Goal: Information Seeking & Learning: Find specific page/section

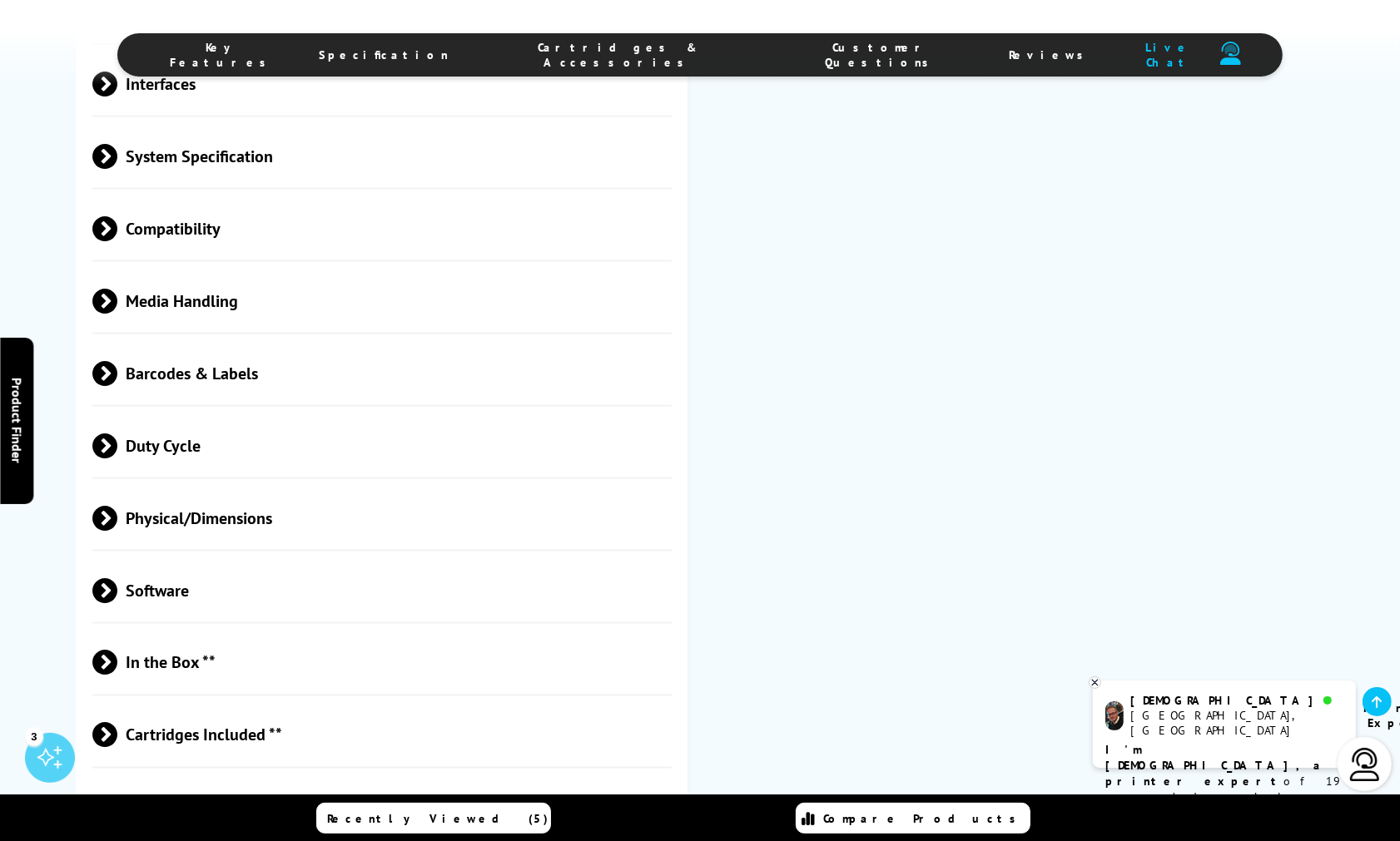
scroll to position [3697, 0]
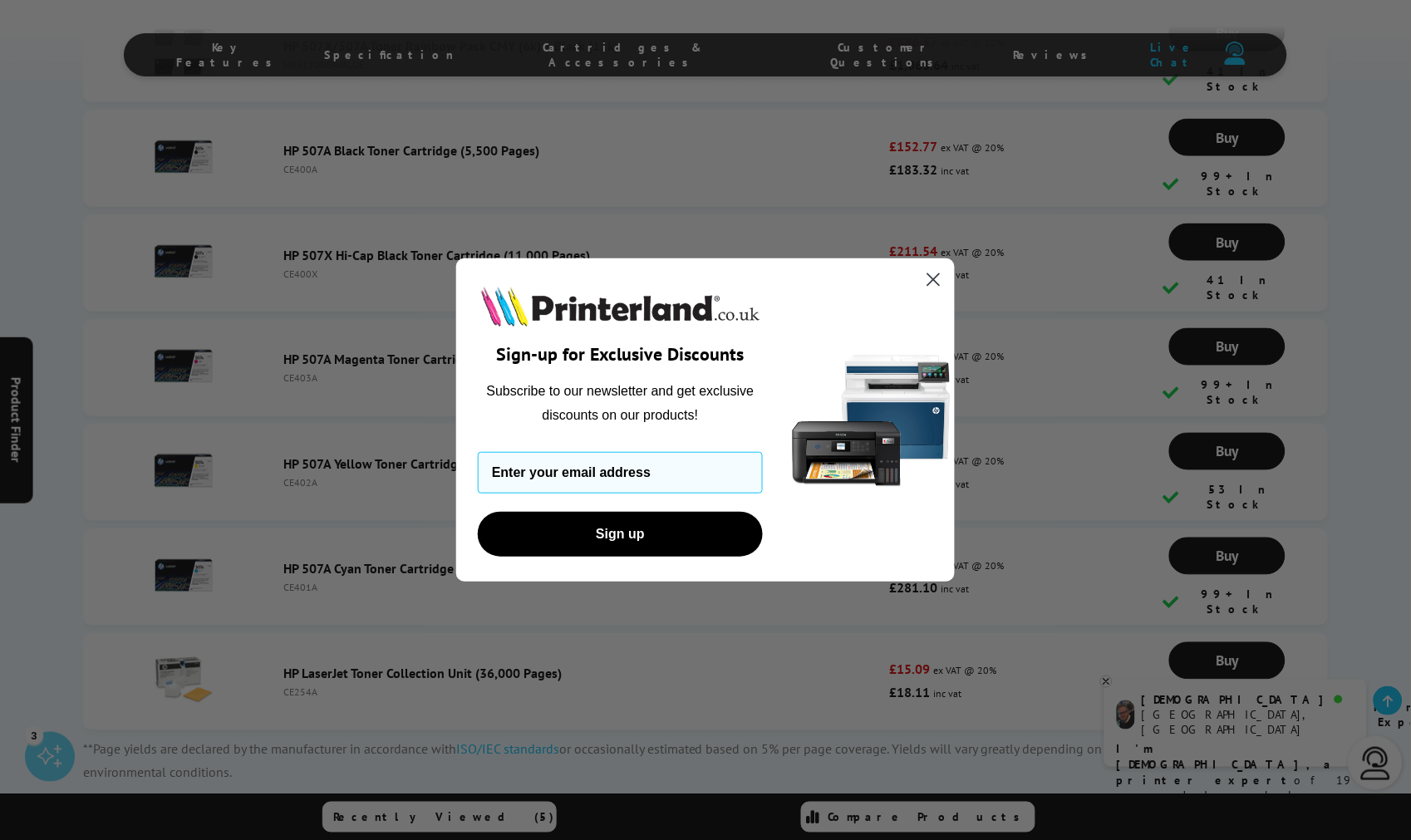
click at [932, 277] on icon "Close dialog" at bounding box center [933, 280] width 11 height 11
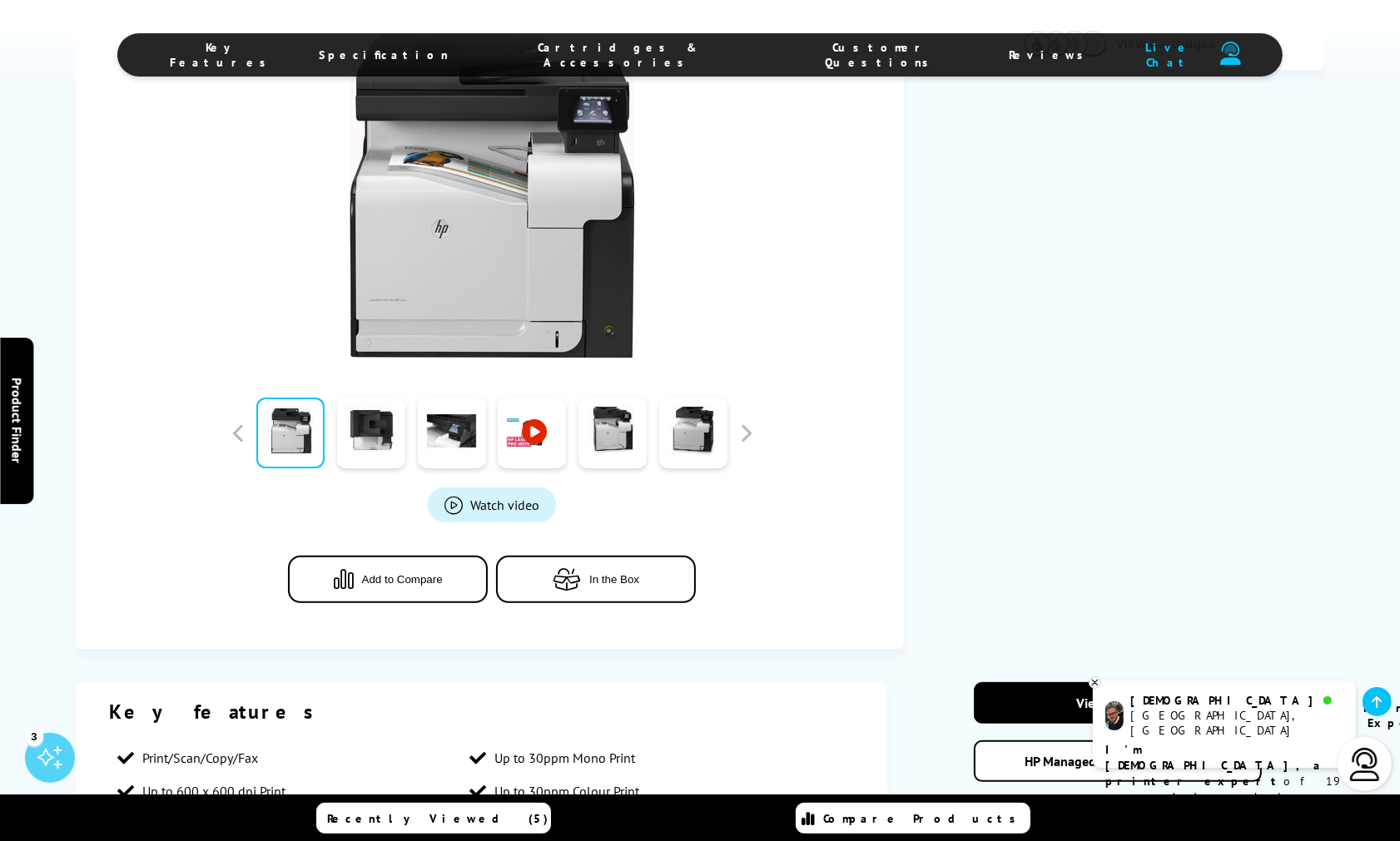
scroll to position [0, 0]
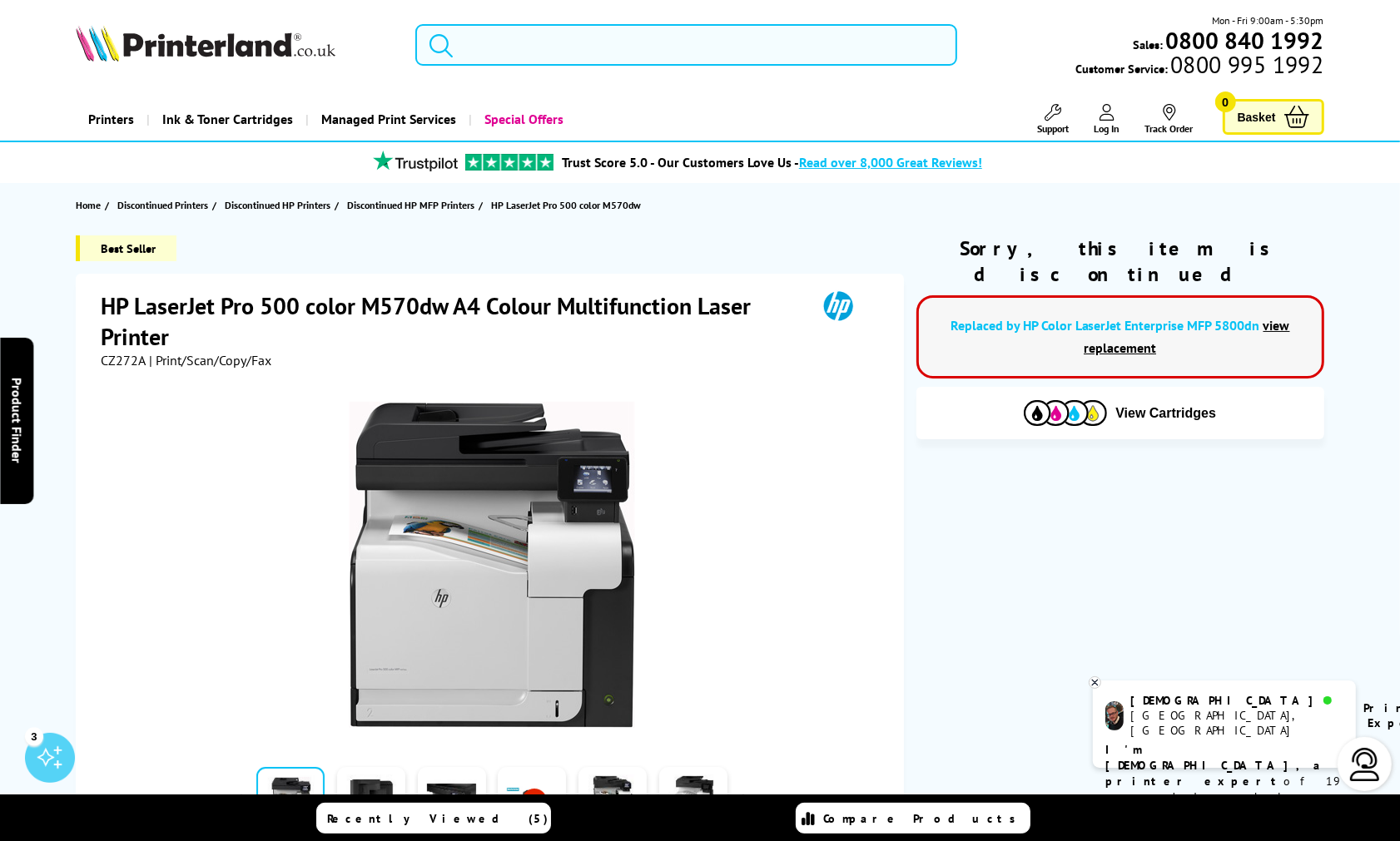
click at [608, 38] on input "search" at bounding box center [686, 44] width 542 height 41
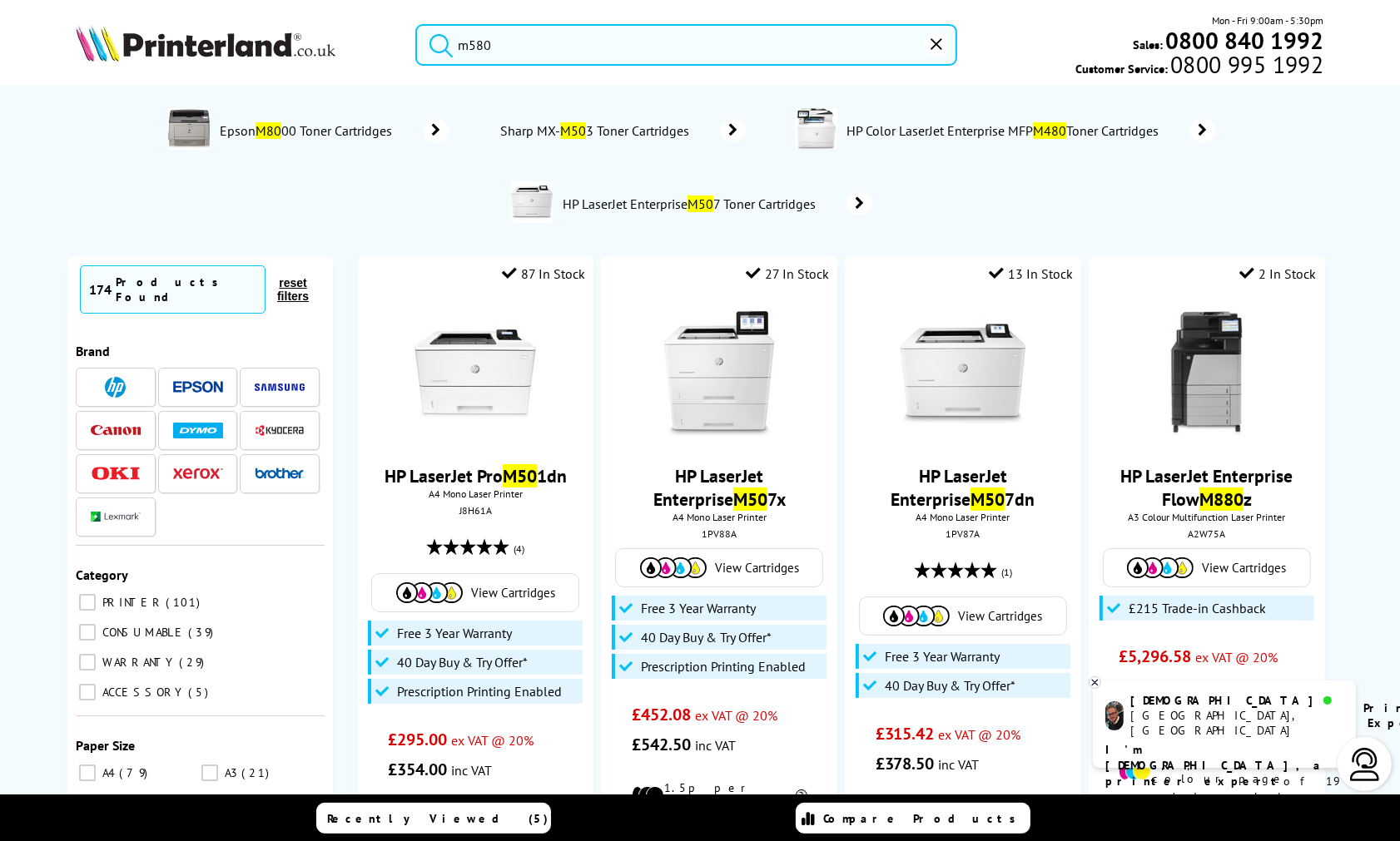
click at [526, 41] on input "m580" at bounding box center [686, 44] width 542 height 41
click at [416, 24] on button "submit" at bounding box center [437, 42] width 41 height 37
click at [471, 46] on input "m580" at bounding box center [686, 44] width 542 height 41
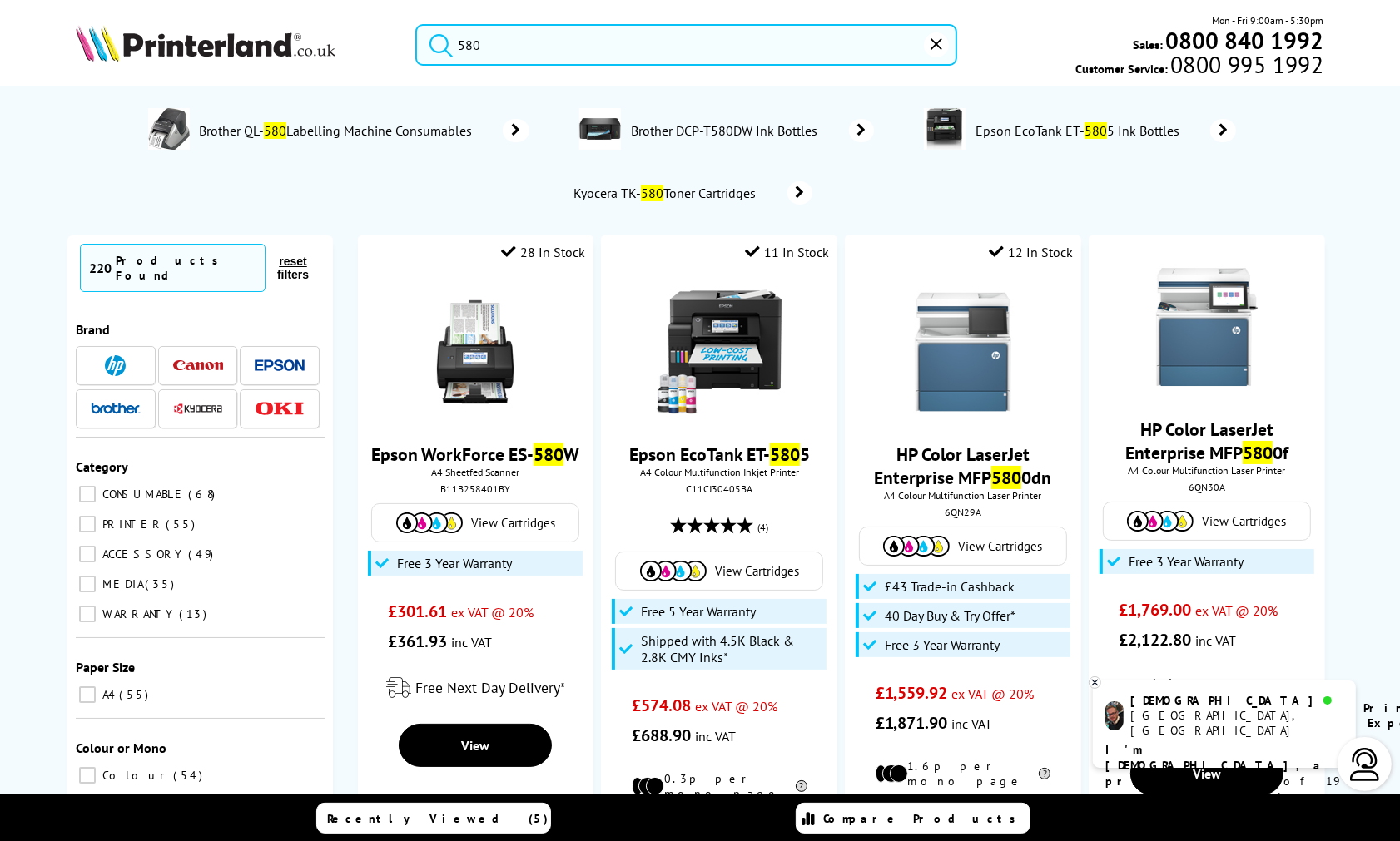
click at [465, 46] on input "580" at bounding box center [686, 44] width 542 height 41
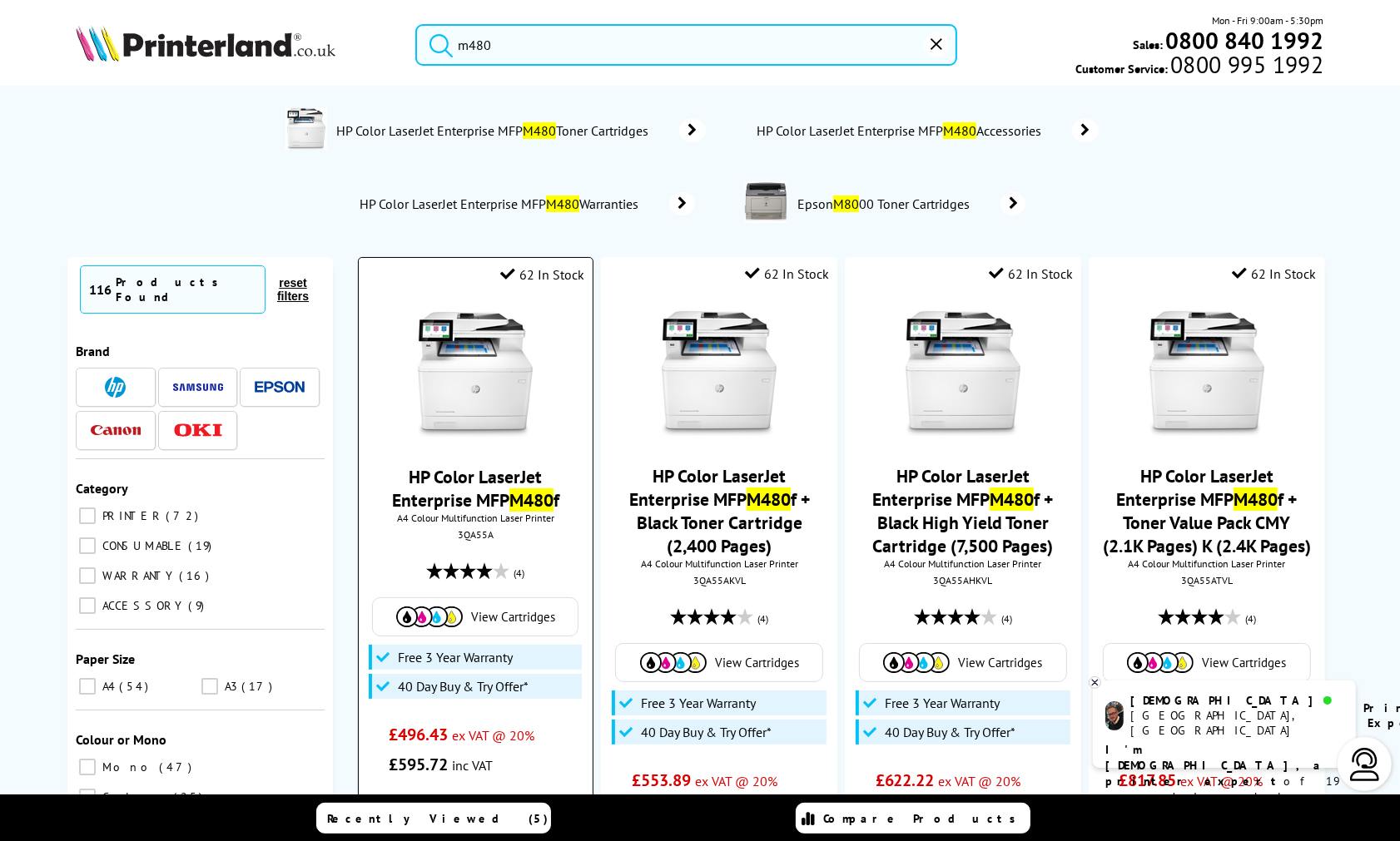
scroll to position [92, 0]
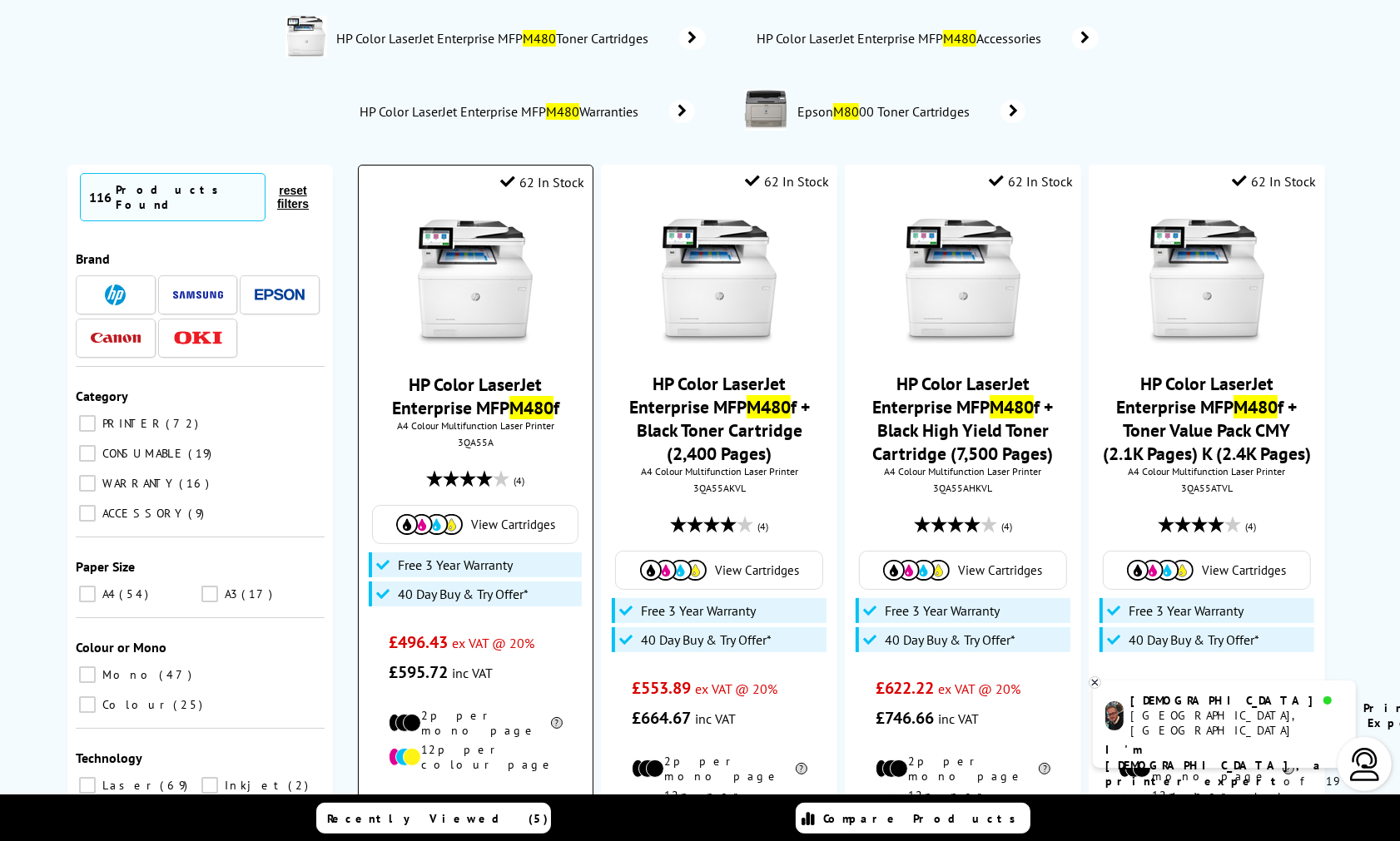
type input "m480"
click at [484, 399] on link "HP Color LaserJet Enterprise MFP M480 f" at bounding box center [475, 396] width 167 height 47
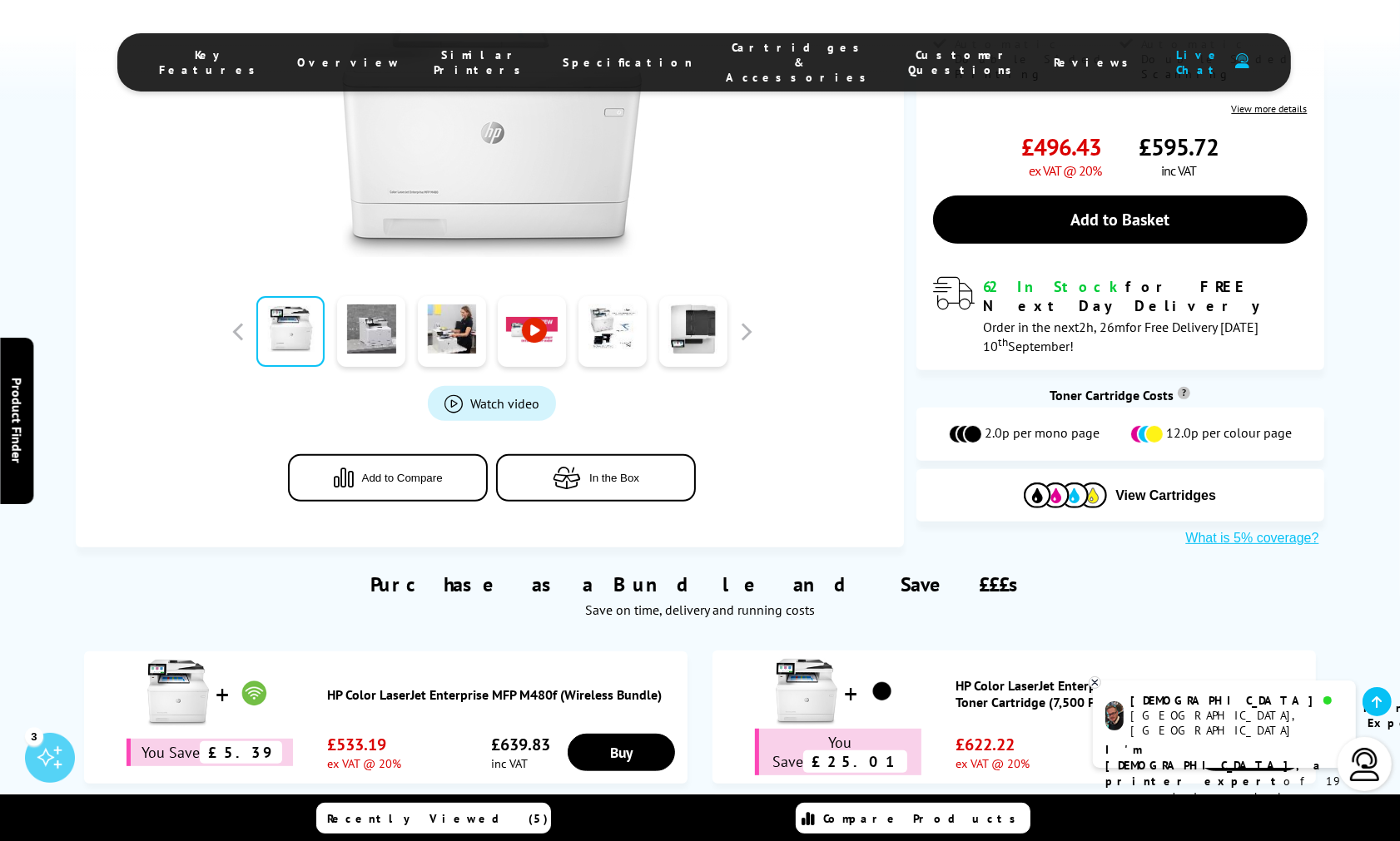
scroll to position [92, 0]
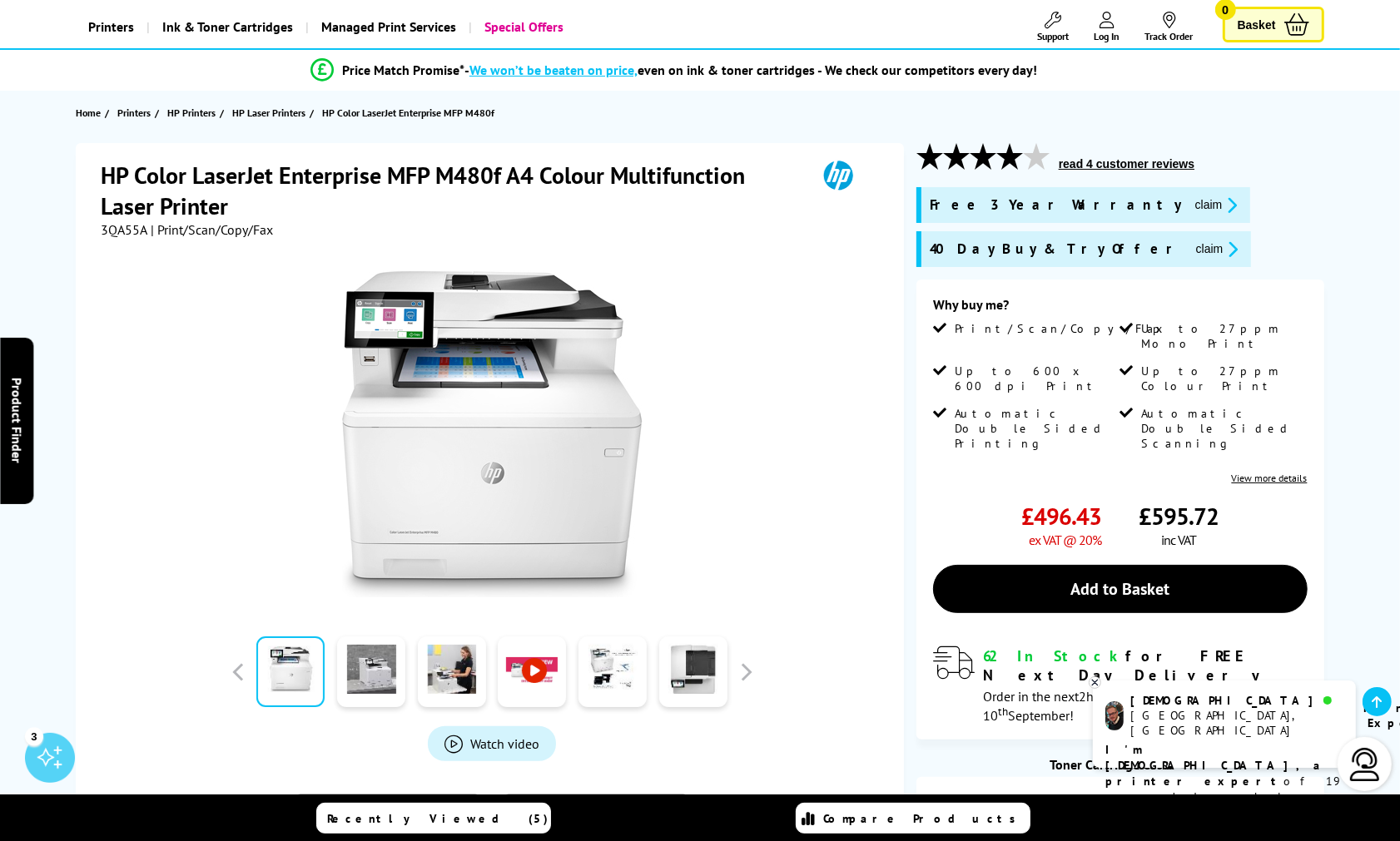
click at [1190, 212] on button "claim" at bounding box center [1216, 205] width 53 height 19
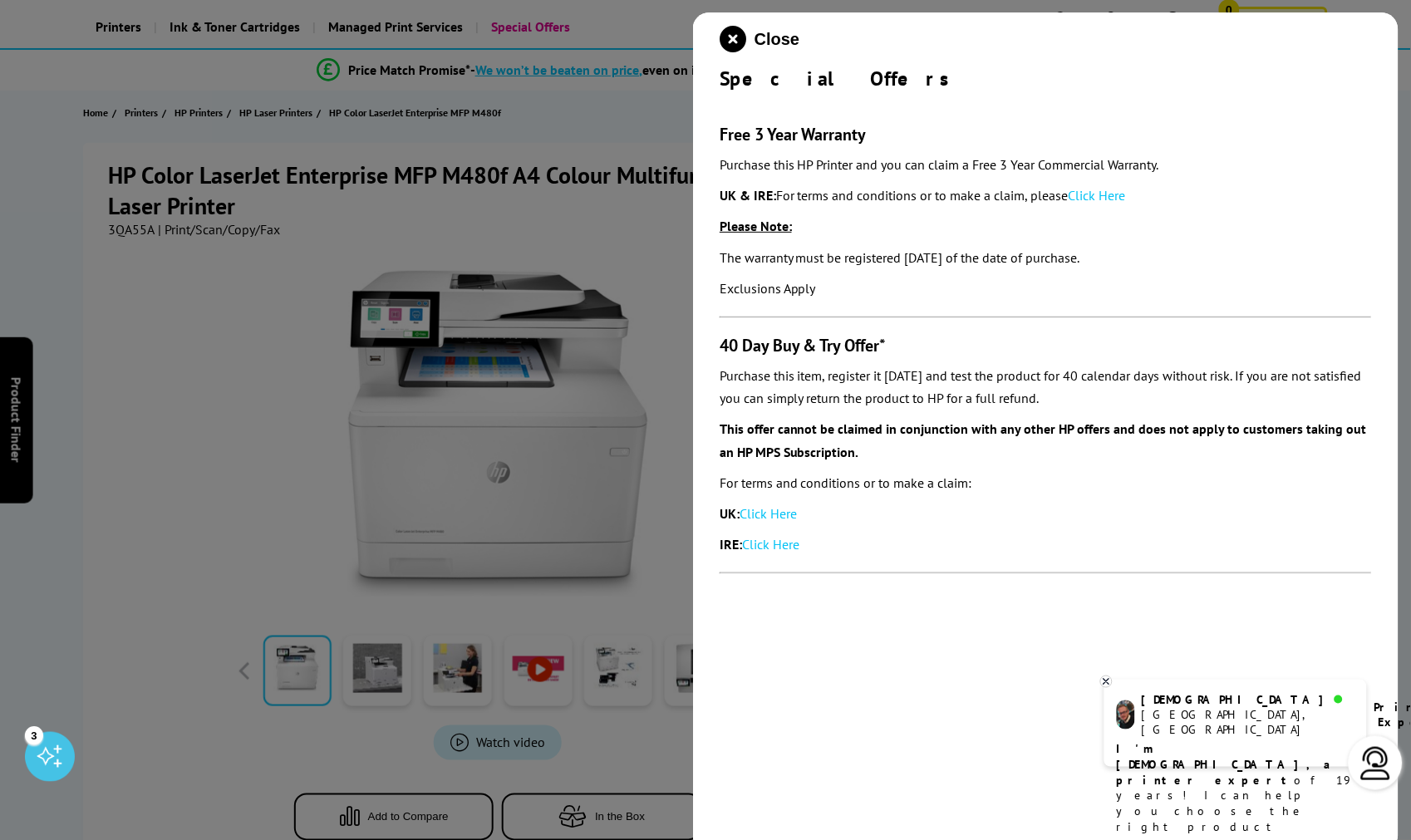
click at [153, 555] on div at bounding box center [705, 420] width 1411 height 840
click at [188, 628] on div at bounding box center [705, 420] width 1411 height 840
click at [146, 769] on div at bounding box center [705, 420] width 1411 height 840
click at [1110, 679] on icon at bounding box center [1107, 681] width 11 height 12
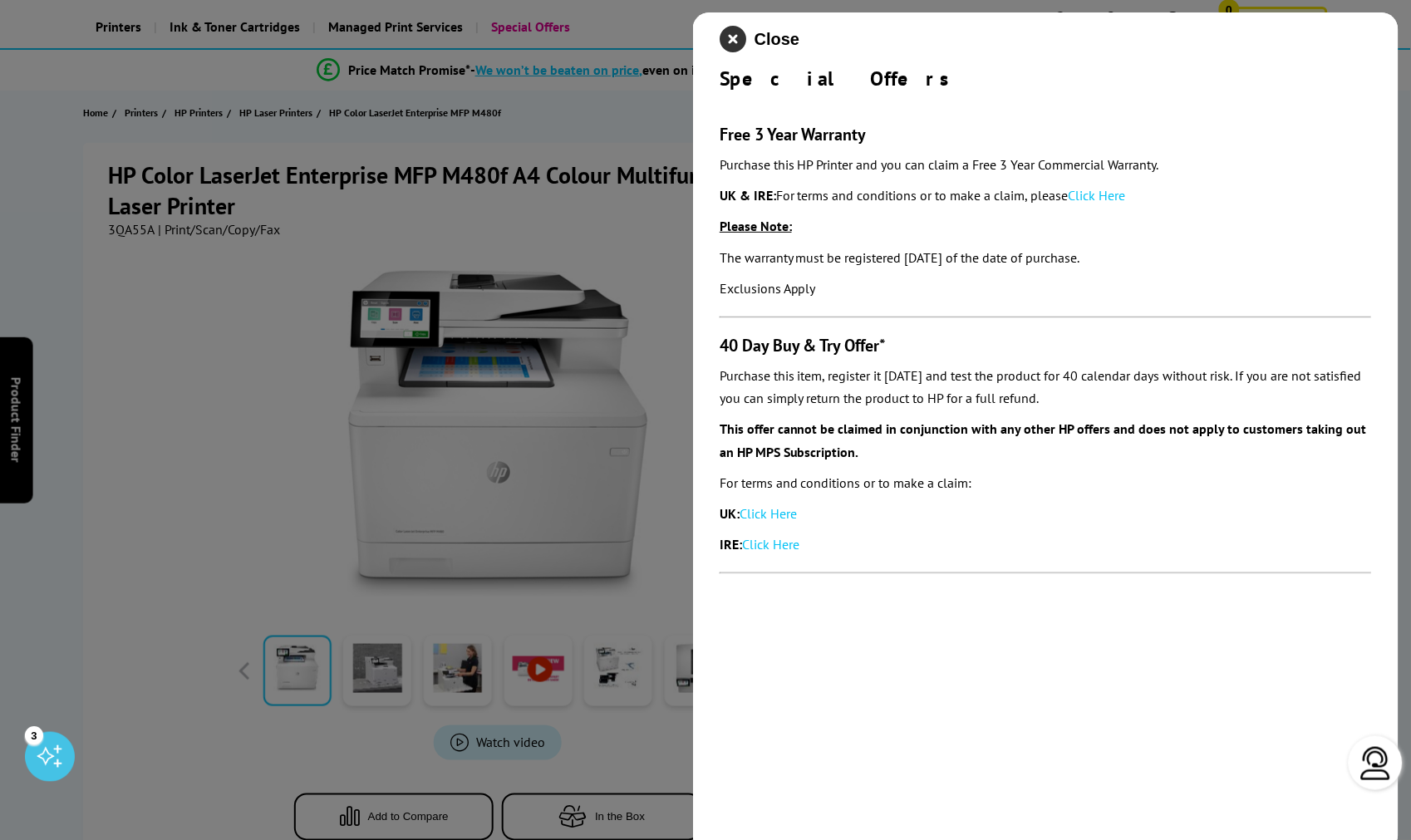
click at [723, 43] on icon "close modal" at bounding box center [733, 39] width 26 height 26
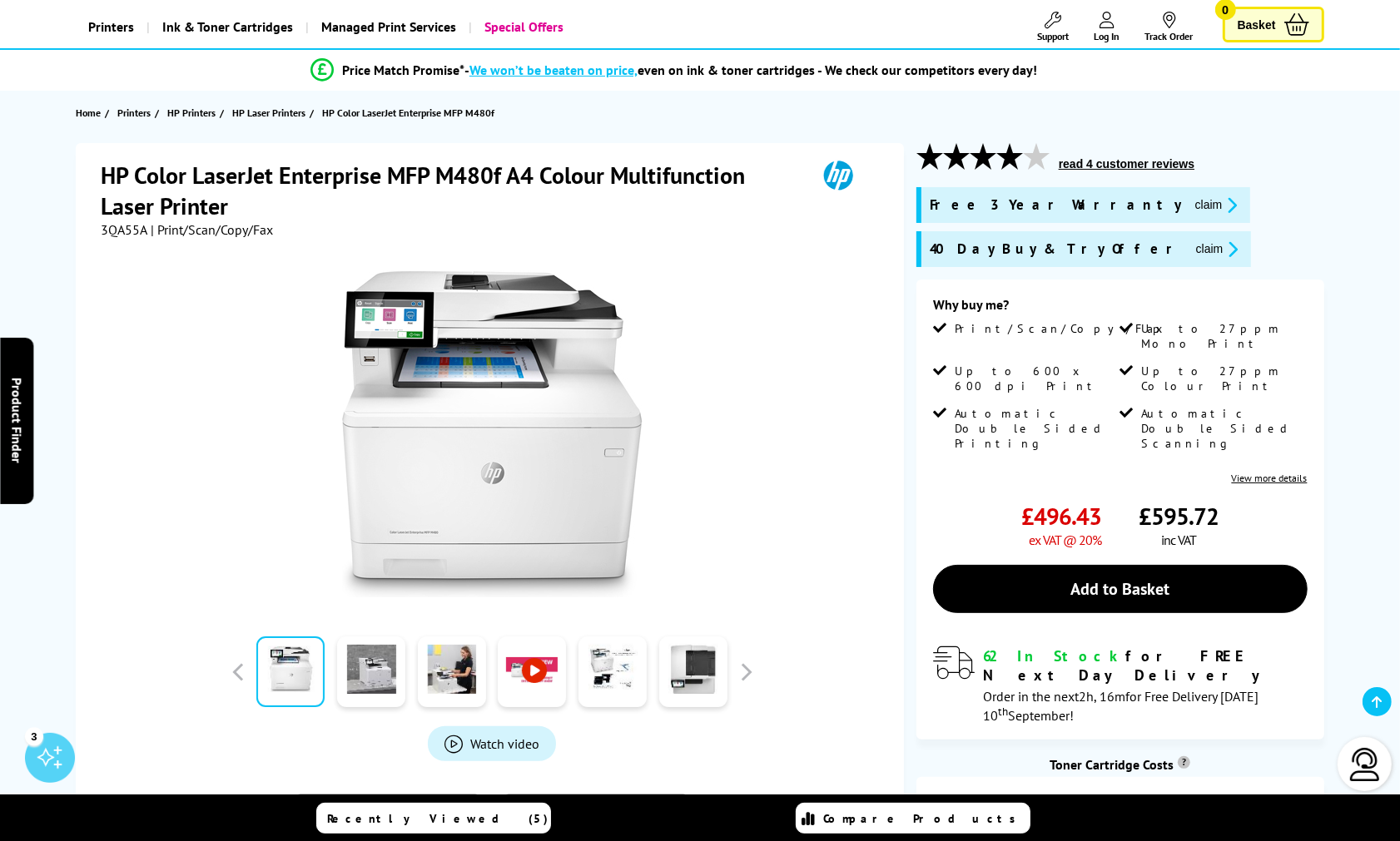
click at [475, 181] on h1 "HP Color LaserJet Enterprise MFP M480f A4 Colour Multifunction Laser Printer" at bounding box center [450, 190] width 698 height 61
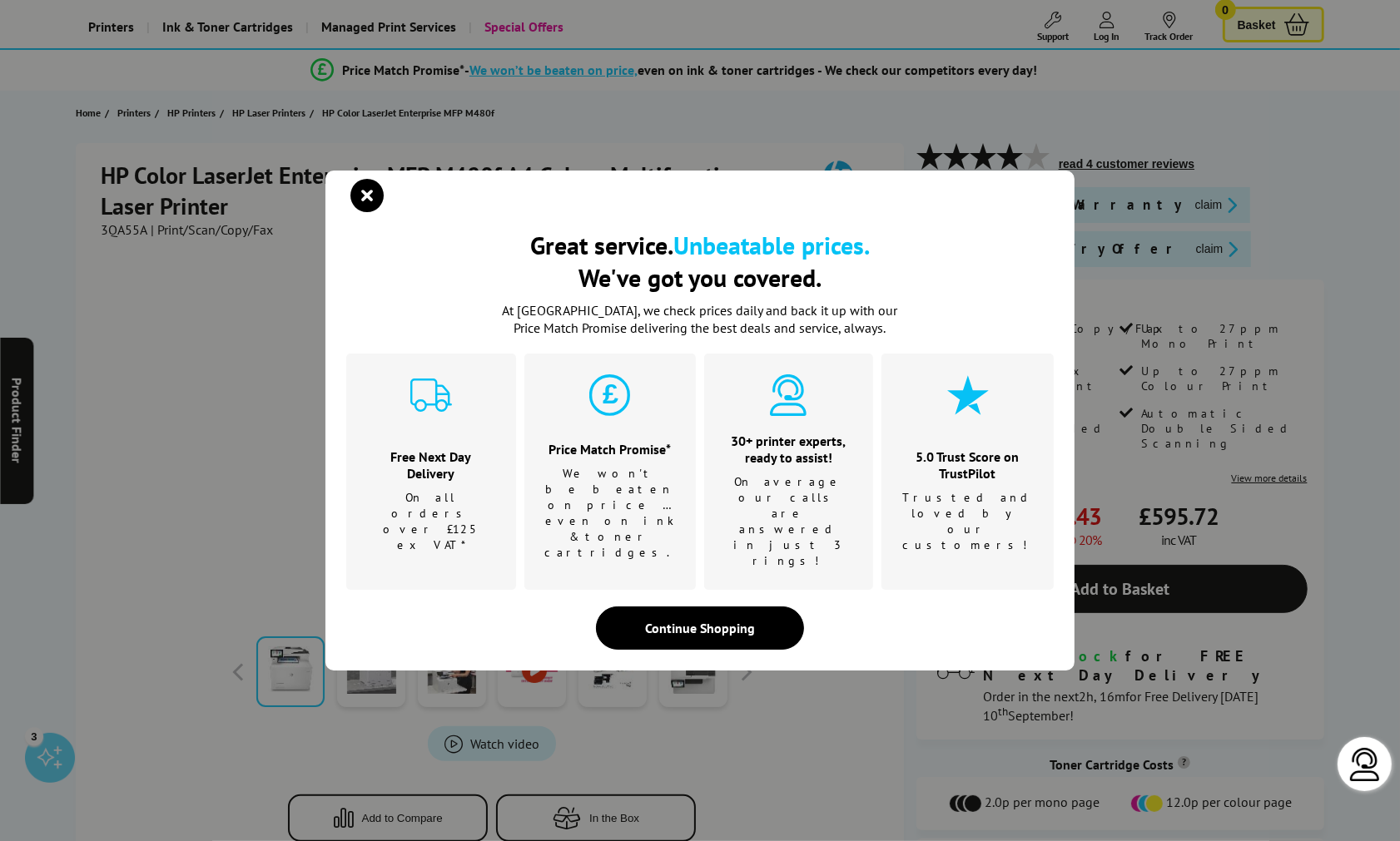
click at [475, 181] on div "Great service. Unbeatable prices. We've got you covered. Great service. Unbeata…" at bounding box center [700, 420] width 1400 height 841
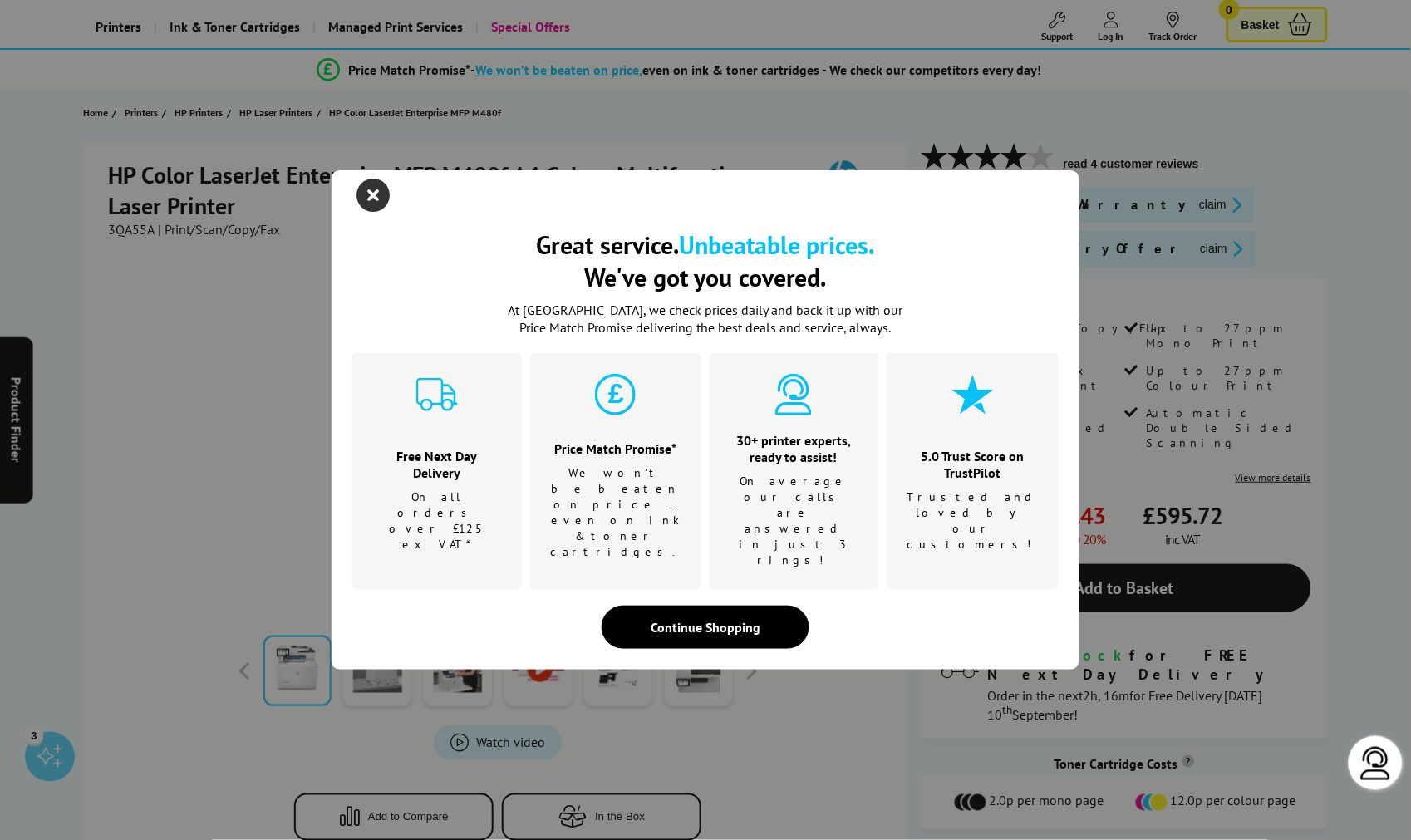
click at [377, 212] on icon "close modal" at bounding box center [374, 196] width 33 height 33
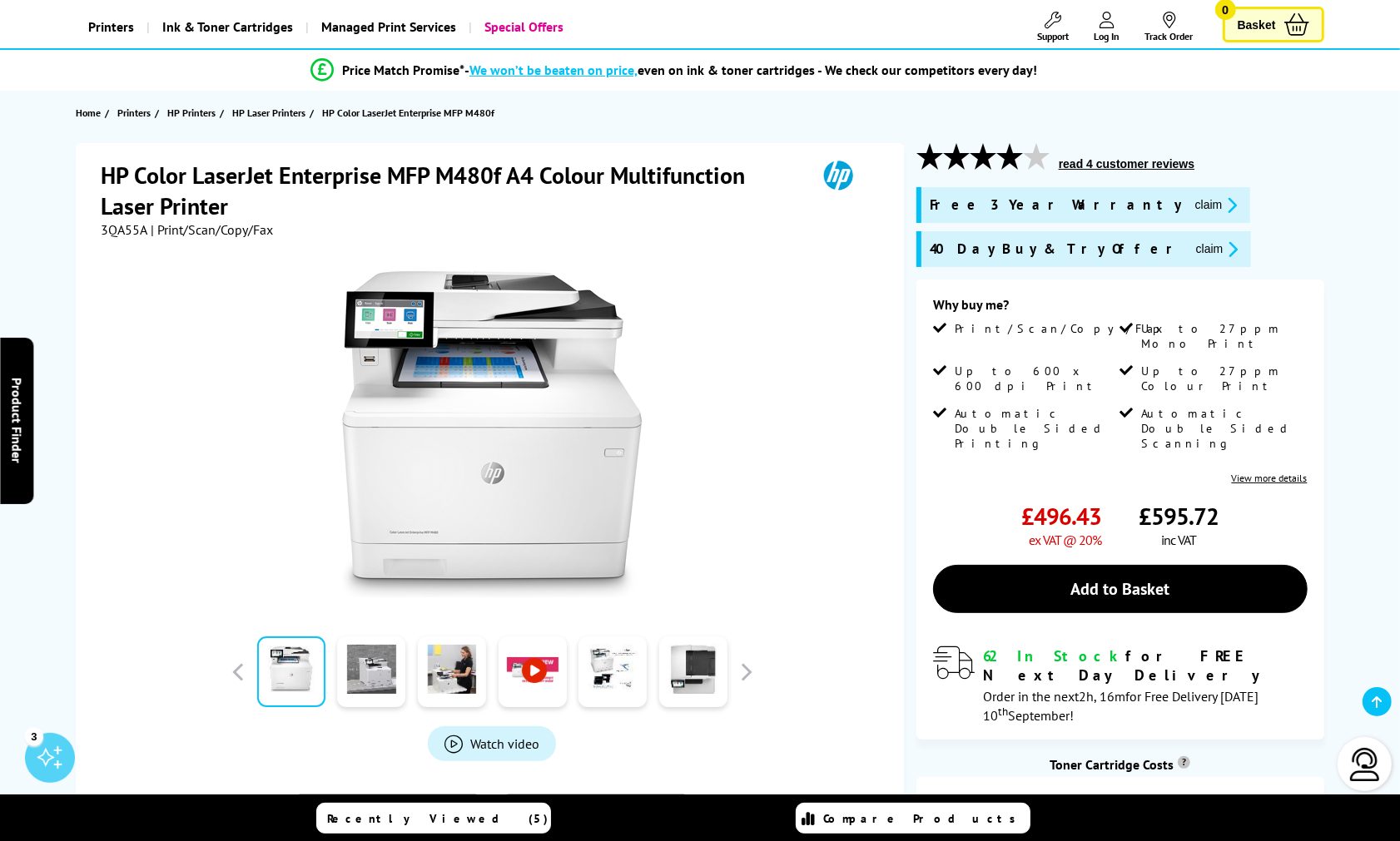
click at [491, 170] on h1 "HP Color LaserJet Enterprise MFP M480f A4 Colour Multifunction Laser Printer" at bounding box center [450, 190] width 698 height 61
copy h1 "M480f"
